Goal: Check status: Check status

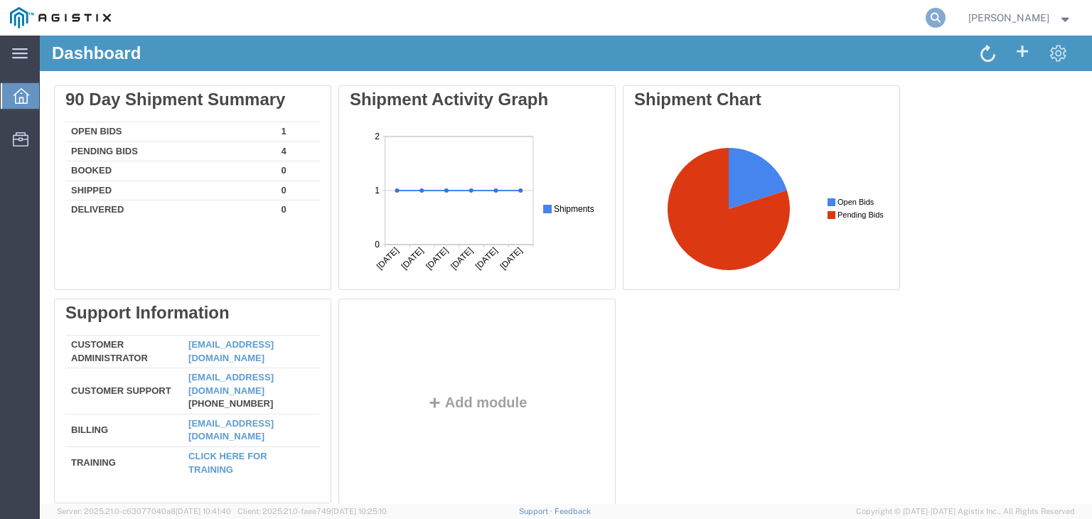
drag, startPoint x: 924, startPoint y: 11, endPoint x: 916, endPoint y: 23, distance: 15.0
click at [925, 10] on icon at bounding box center [935, 18] width 20 height 20
click at [520, 26] on input "search" at bounding box center [709, 18] width 432 height 34
paste input "57088573"
type input "57088573"
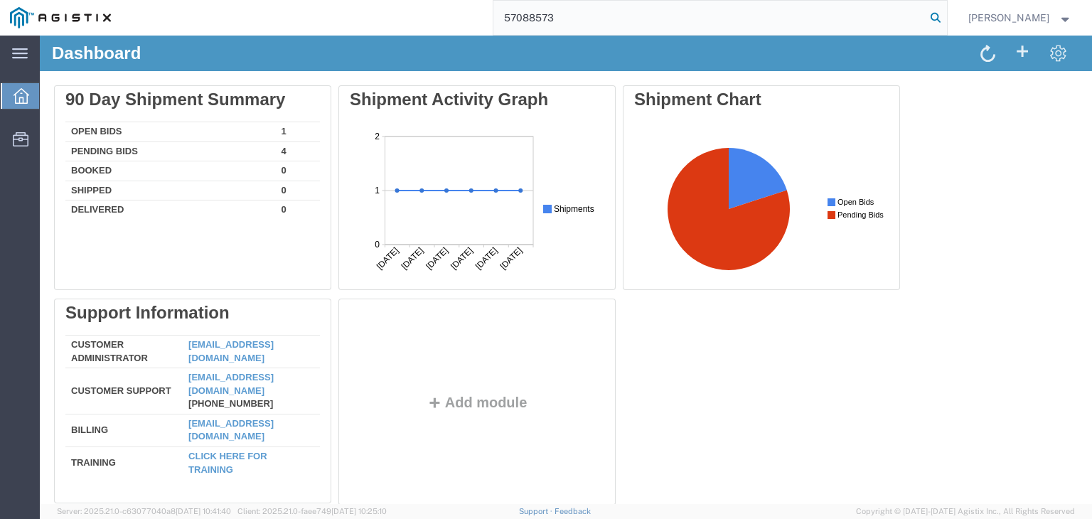
click at [925, 15] on icon at bounding box center [935, 18] width 20 height 20
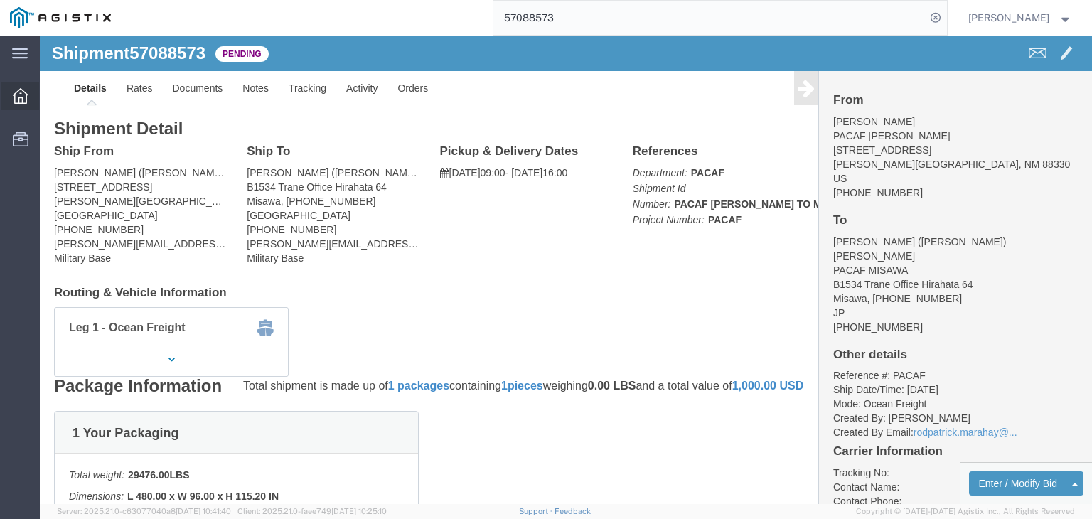
click at [18, 95] on icon at bounding box center [21, 96] width 16 height 16
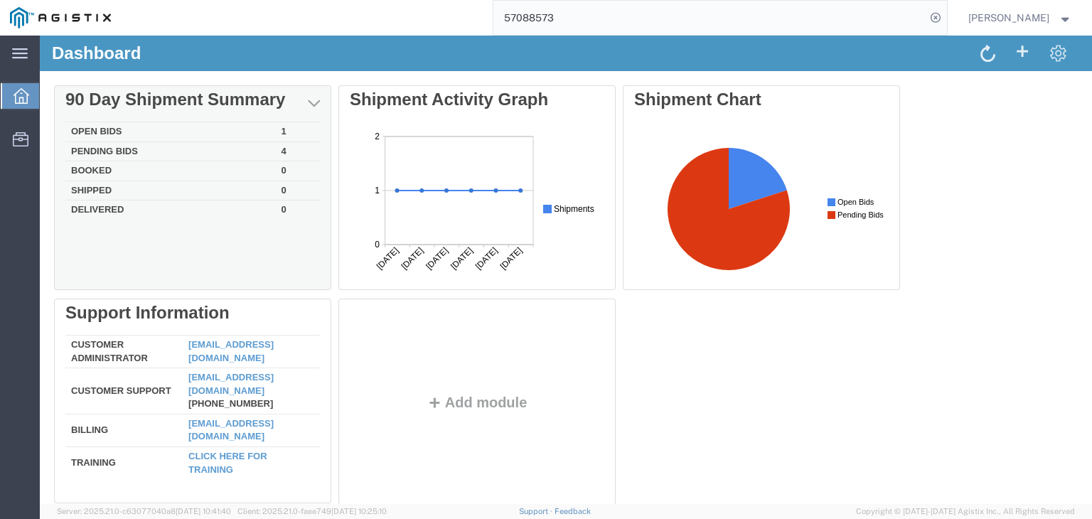
click at [101, 127] on td "Open Bids" at bounding box center [170, 132] width 210 height 20
